Goal: Task Accomplishment & Management: Use online tool/utility

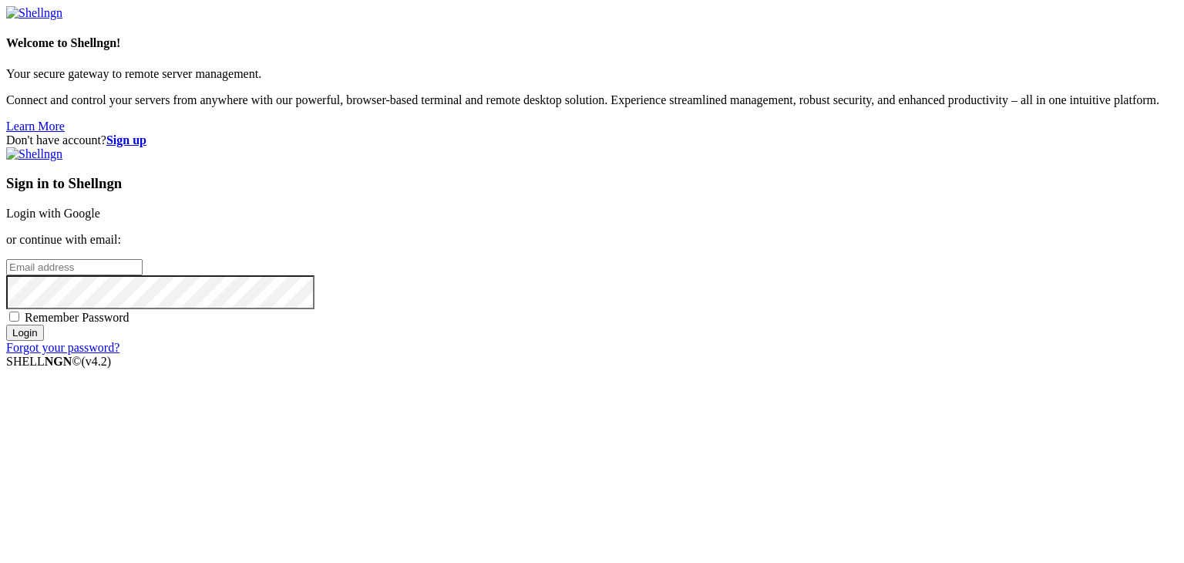
click at [143, 270] on input "email" at bounding box center [74, 267] width 136 height 16
type input "[EMAIL_ADDRESS][DOMAIN_NAME]"
click at [129, 324] on span "Remember Password" at bounding box center [77, 317] width 105 height 13
click at [19, 321] on input "Remember Password" at bounding box center [14, 316] width 10 height 10
checkbox input "true"
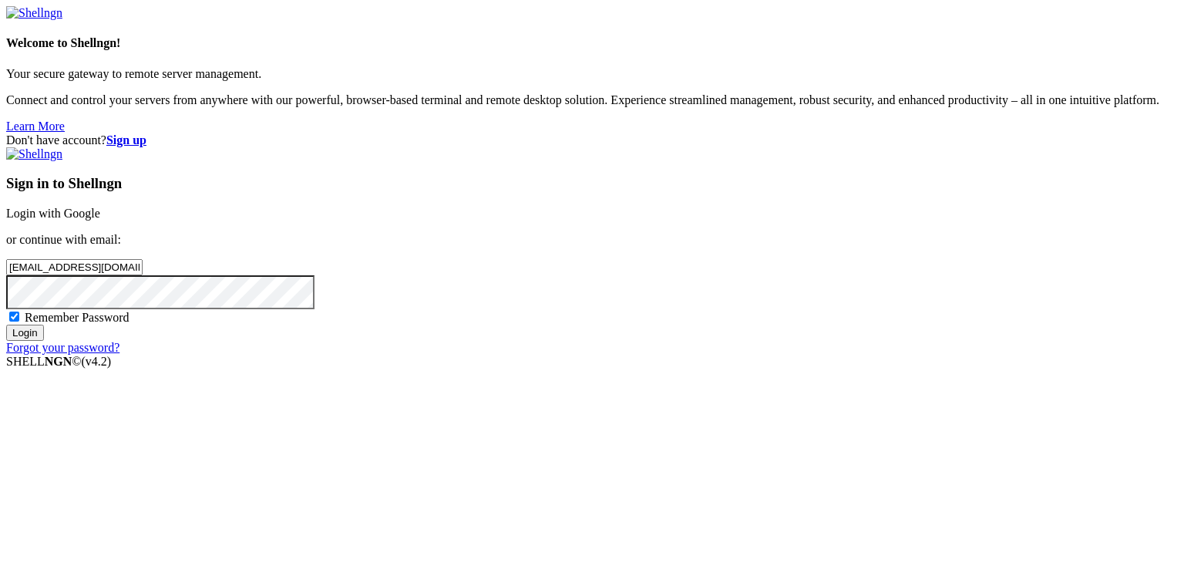
click at [44, 341] on input "Login" at bounding box center [25, 332] width 38 height 16
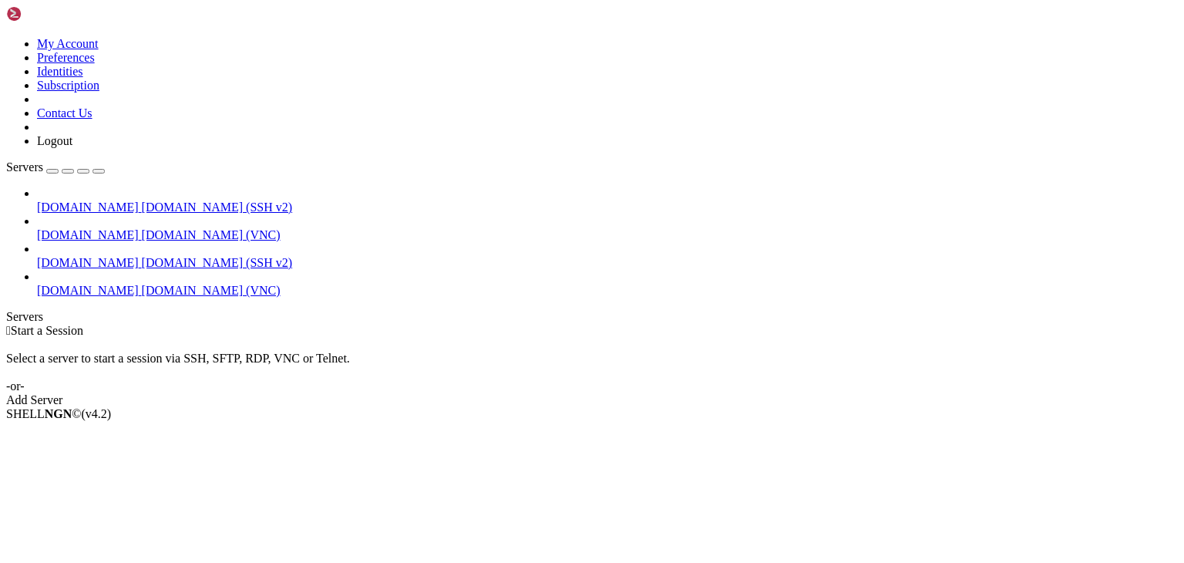
click at [43, 284] on link "[DOMAIN_NAME] [DOMAIN_NAME] (VNC)" at bounding box center [607, 291] width 1141 height 14
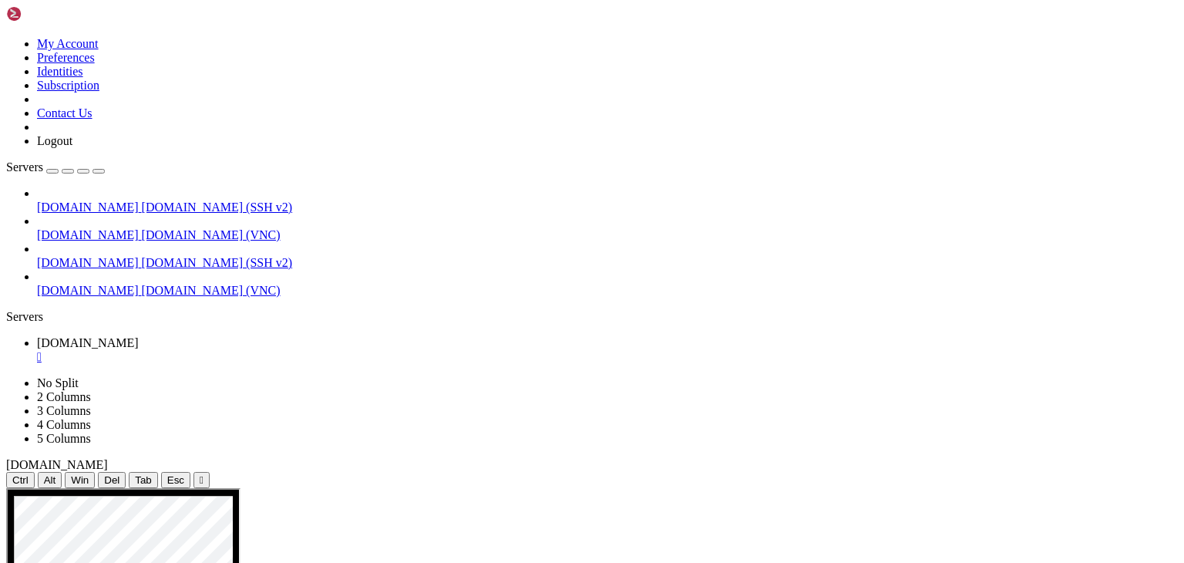
click at [70, 200] on span "[DOMAIN_NAME]" at bounding box center [88, 206] width 102 height 13
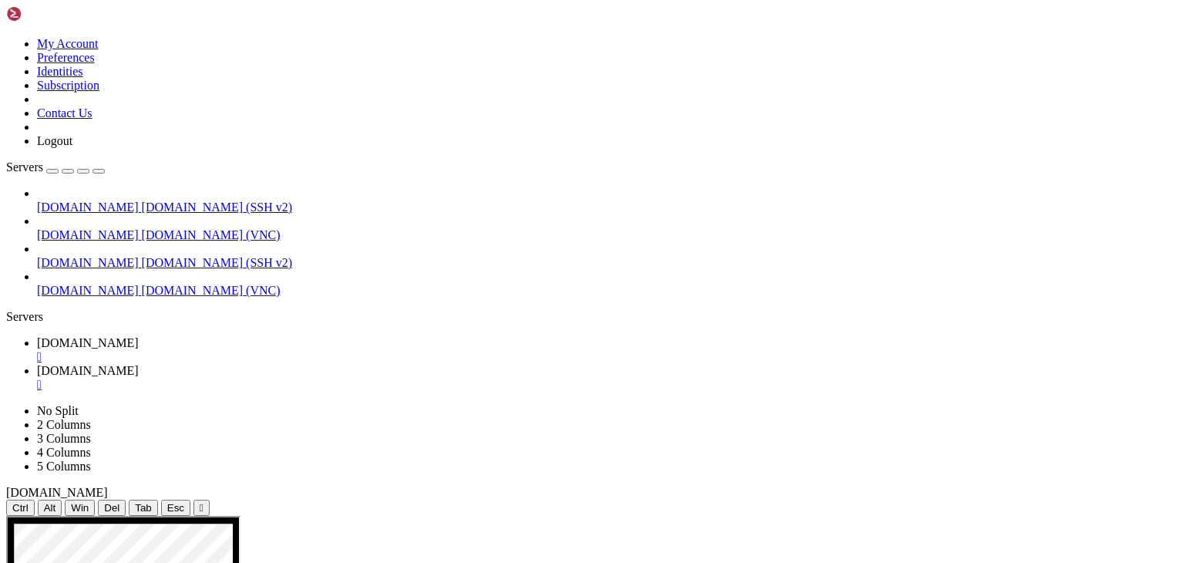
click at [139, 336] on span "[DOMAIN_NAME]" at bounding box center [88, 342] width 102 height 13
click at [293, 350] on div "" at bounding box center [607, 357] width 1141 height 14
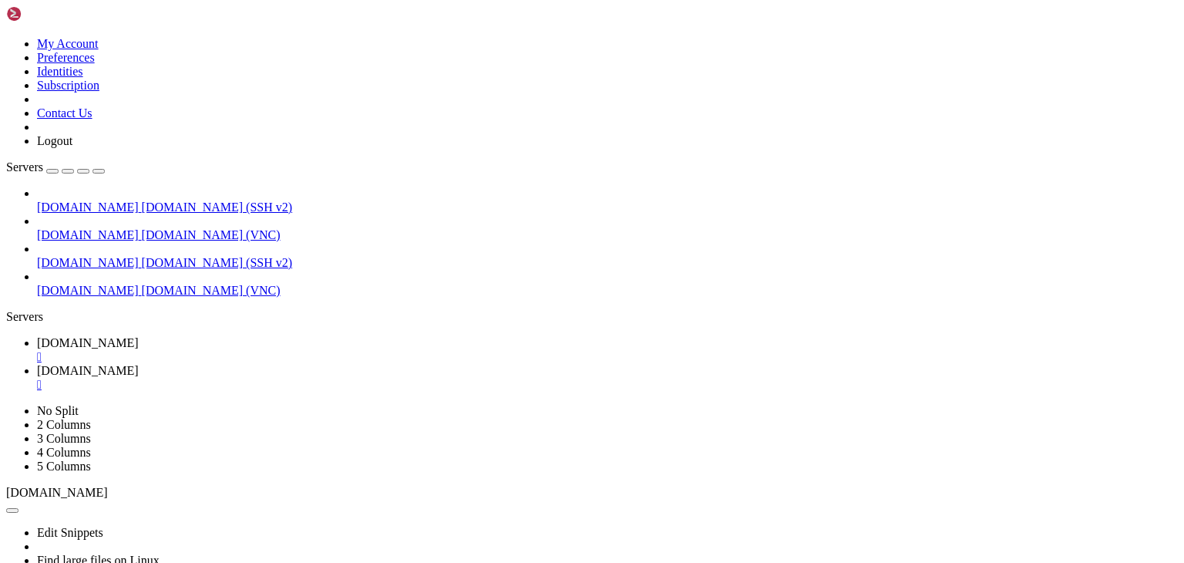
type input "/home/ubuntu/deckSecOps/doc"
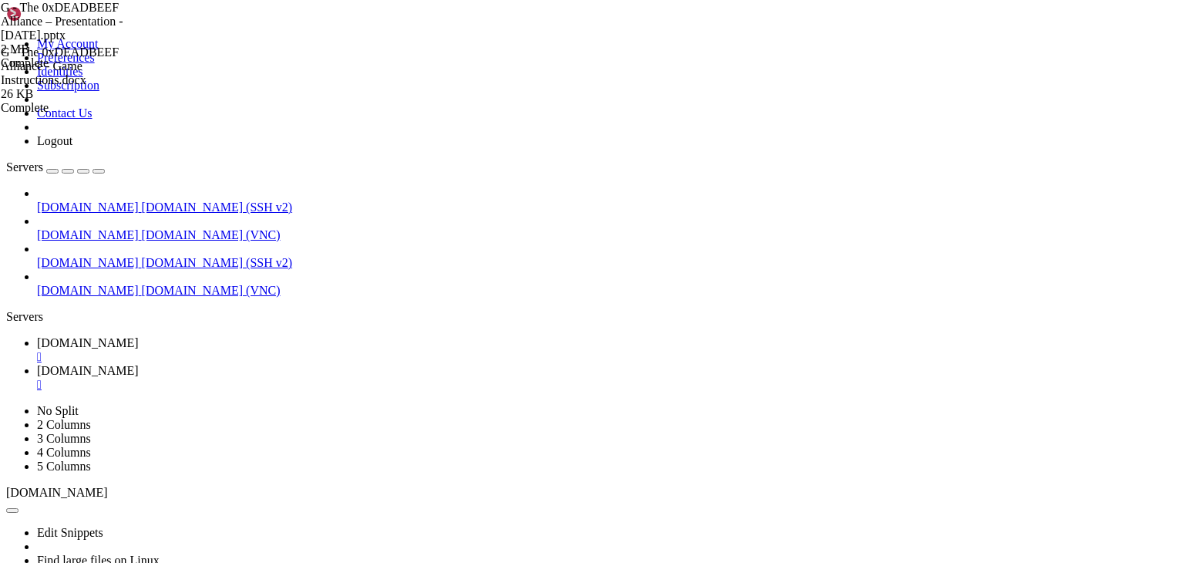
click at [412, 378] on div "" at bounding box center [607, 385] width 1141 height 14
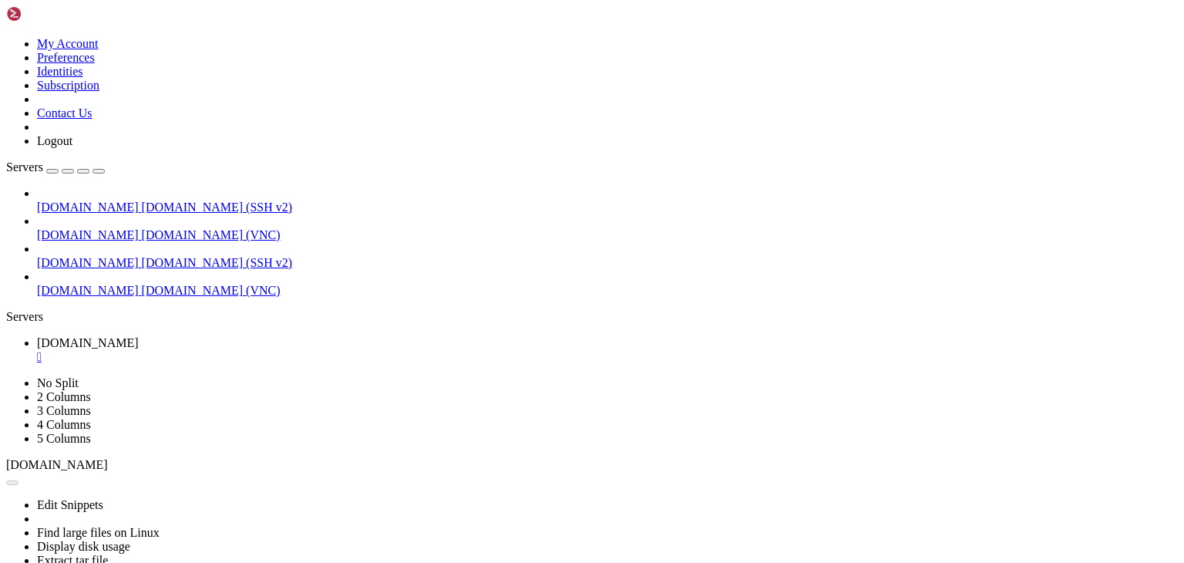
scroll to position [458, 0]
click at [297, 350] on div "" at bounding box center [607, 357] width 1141 height 14
